Goal: Task Accomplishment & Management: Complete application form

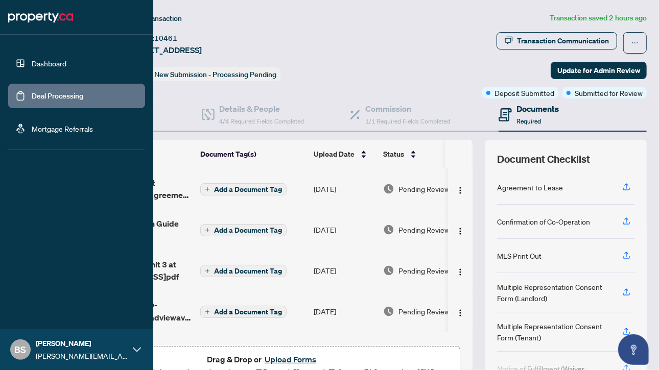
click at [51, 64] on link "Dashboard" at bounding box center [49, 63] width 35 height 9
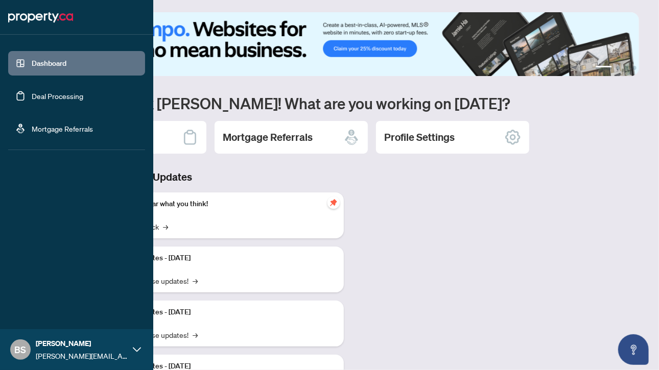
click at [62, 97] on link "Deal Processing" at bounding box center [58, 95] width 52 height 9
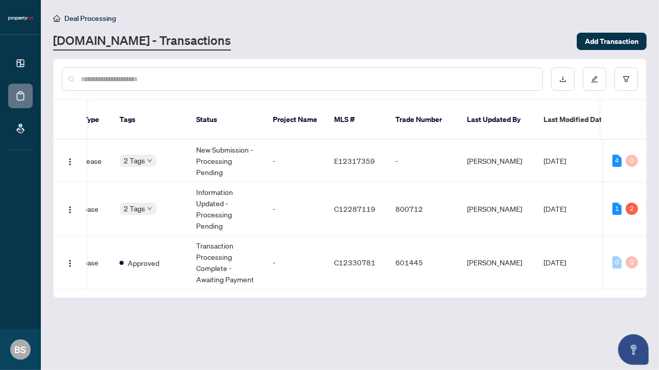
scroll to position [0, 274]
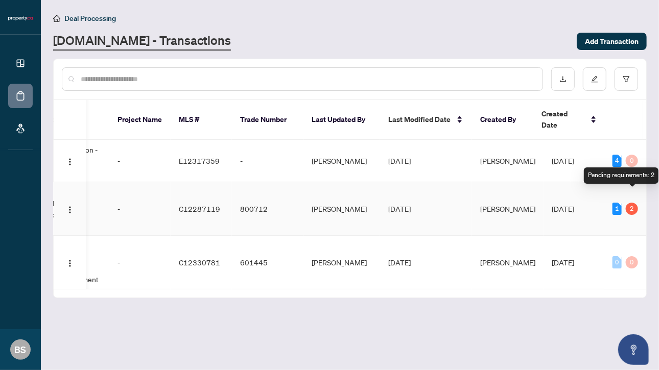
click at [631, 203] on div "2" at bounding box center [632, 209] width 12 height 12
click at [616, 203] on div "1" at bounding box center [617, 209] width 9 height 12
drag, startPoint x: 325, startPoint y: 282, endPoint x: 147, endPoint y: 276, distance: 178.4
click at [89, 284] on div "Ticket Number Property Address Transaction Type Tags Status Project Name MLS # …" at bounding box center [350, 199] width 593 height 198
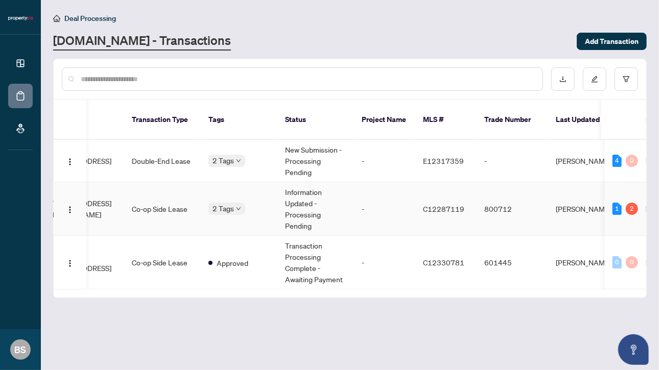
click at [117, 203] on td "[STREET_ADDRESS][PERSON_NAME]" at bounding box center [67, 209] width 112 height 54
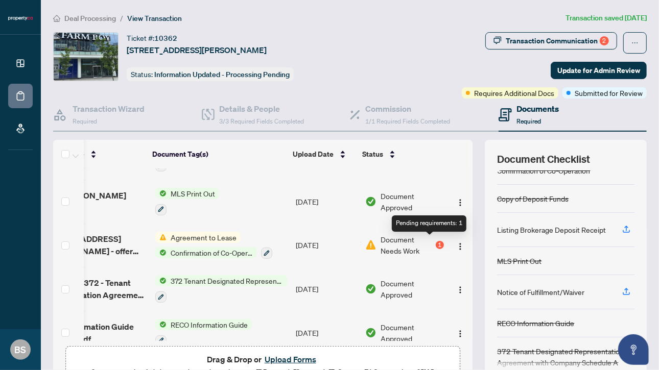
click at [436, 243] on div "1" at bounding box center [440, 245] width 8 height 8
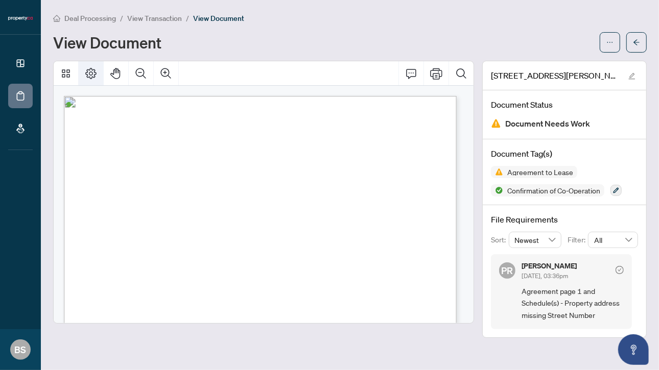
click at [92, 71] on icon "Page Layout" at bounding box center [91, 73] width 12 height 12
click at [599, 41] on div "View Document" at bounding box center [350, 42] width 594 height 20
click at [603, 38] on button "button" at bounding box center [610, 42] width 20 height 20
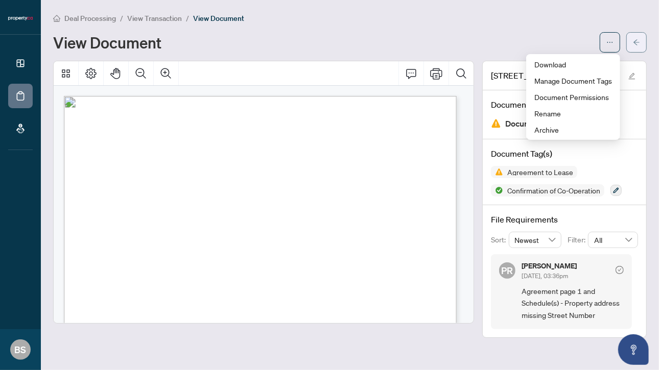
click at [636, 40] on icon "arrow-left" at bounding box center [637, 42] width 6 height 6
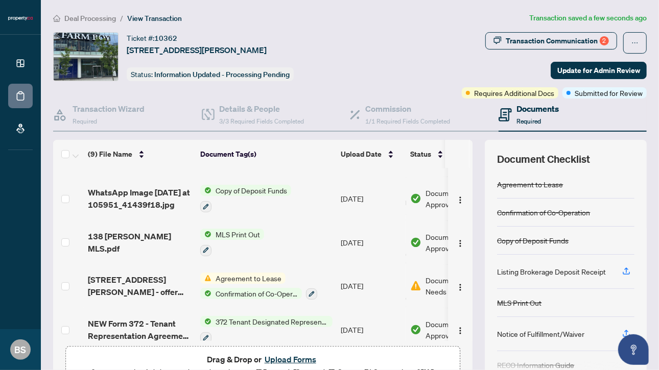
scroll to position [207, 0]
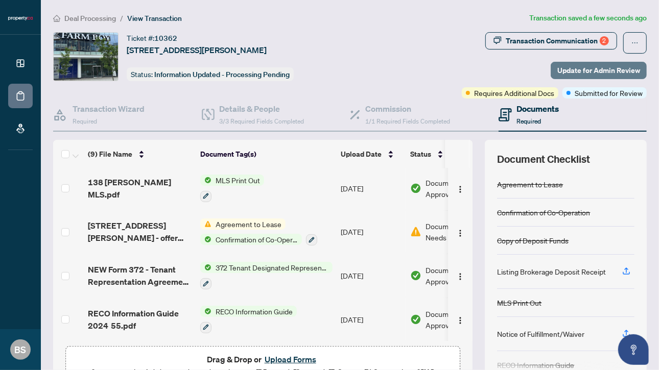
click at [579, 69] on span "Update for Admin Review" at bounding box center [598, 70] width 83 height 16
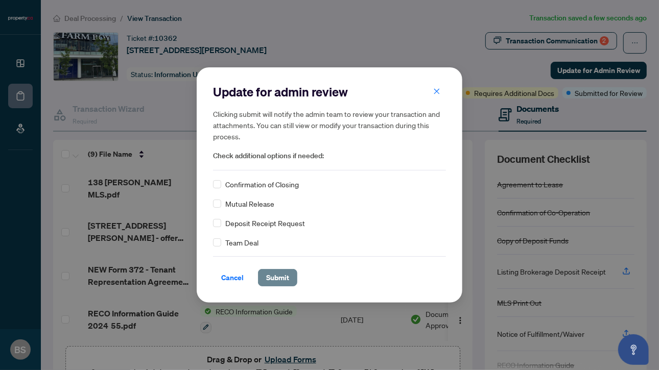
click at [273, 270] on span "Submit" at bounding box center [277, 278] width 23 height 16
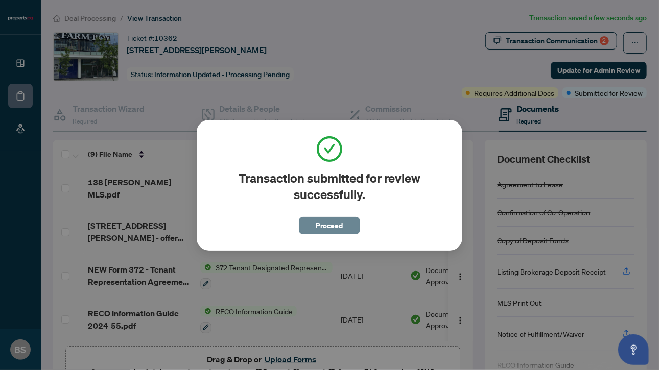
click at [334, 224] on span "Proceed" at bounding box center [329, 226] width 27 height 16
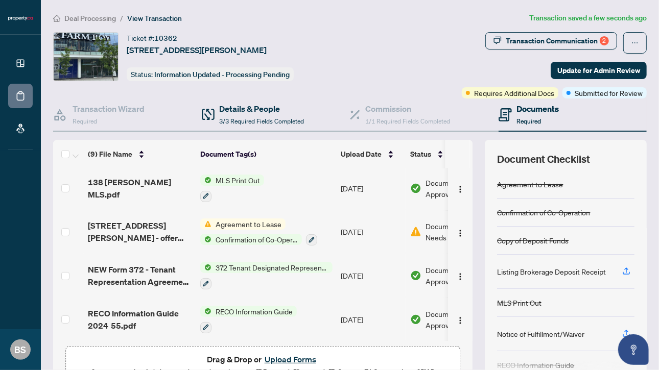
scroll to position [56, 0]
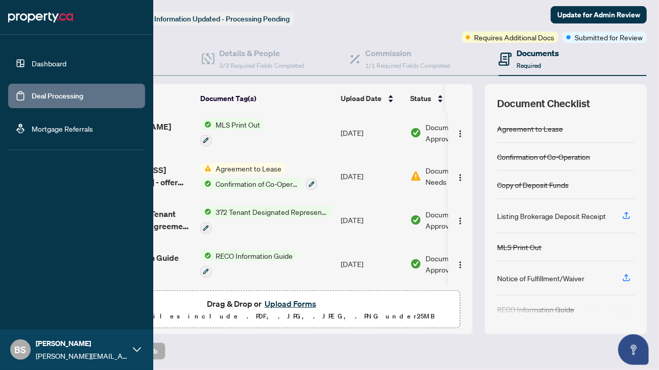
click at [33, 101] on link "Deal Processing" at bounding box center [58, 95] width 52 height 9
